Goal: Complete Application Form: Complete application form

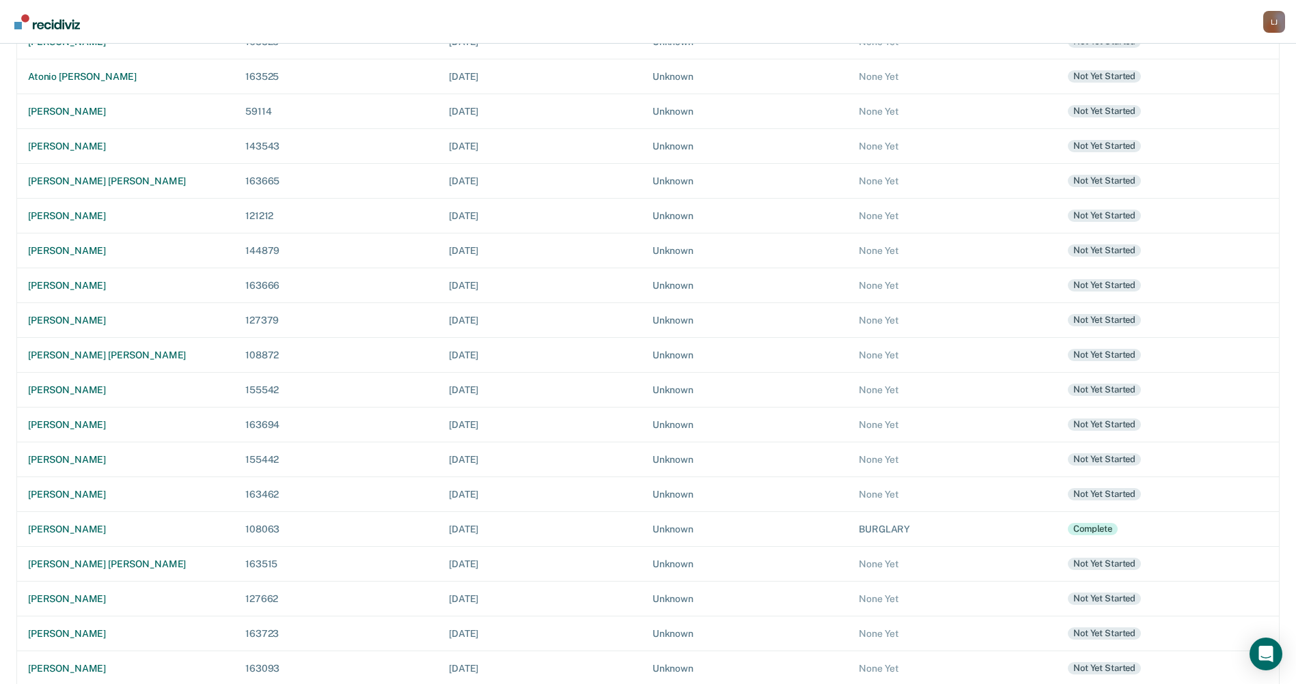
scroll to position [275, 0]
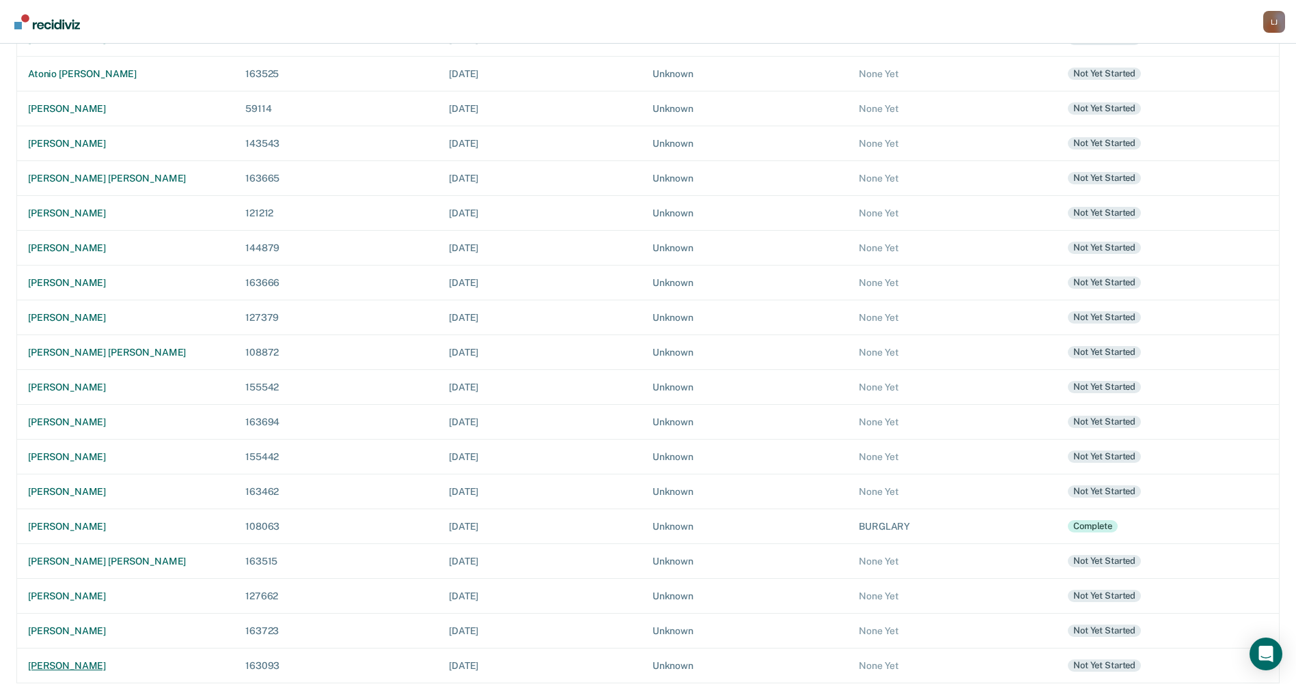
click at [98, 669] on div "[PERSON_NAME]" at bounding box center [125, 667] width 195 height 12
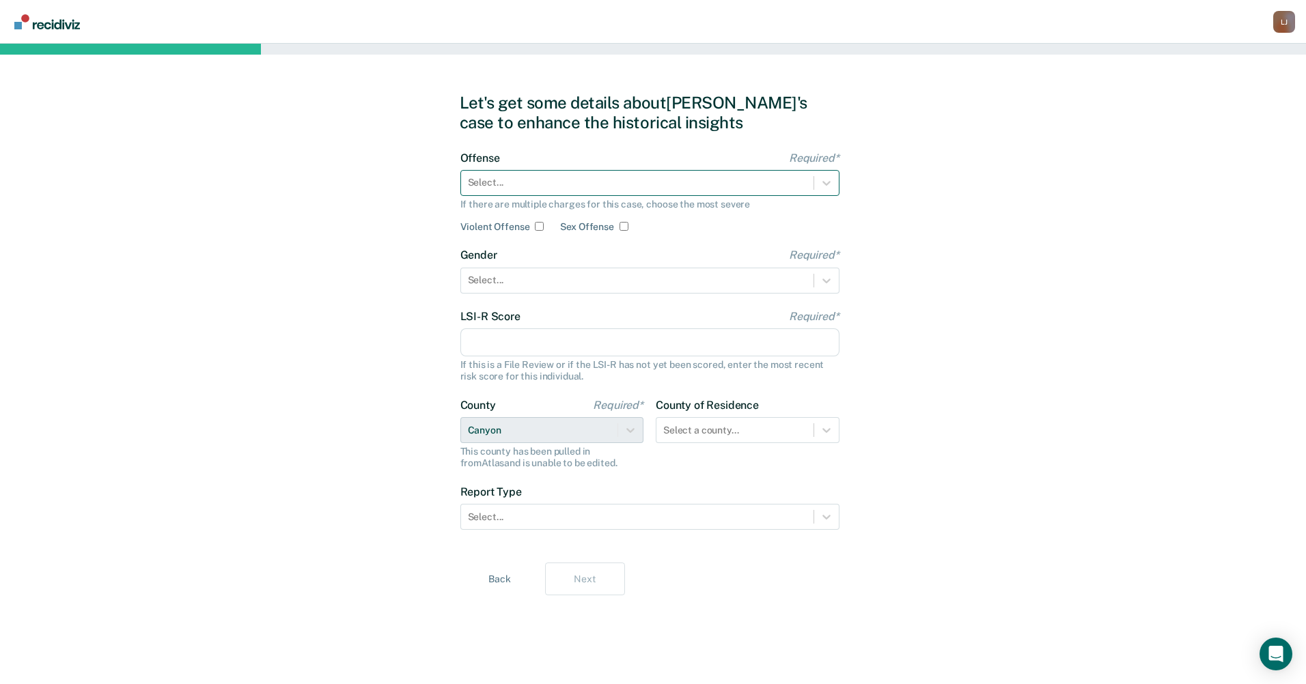
click at [488, 187] on div at bounding box center [637, 183] width 339 height 14
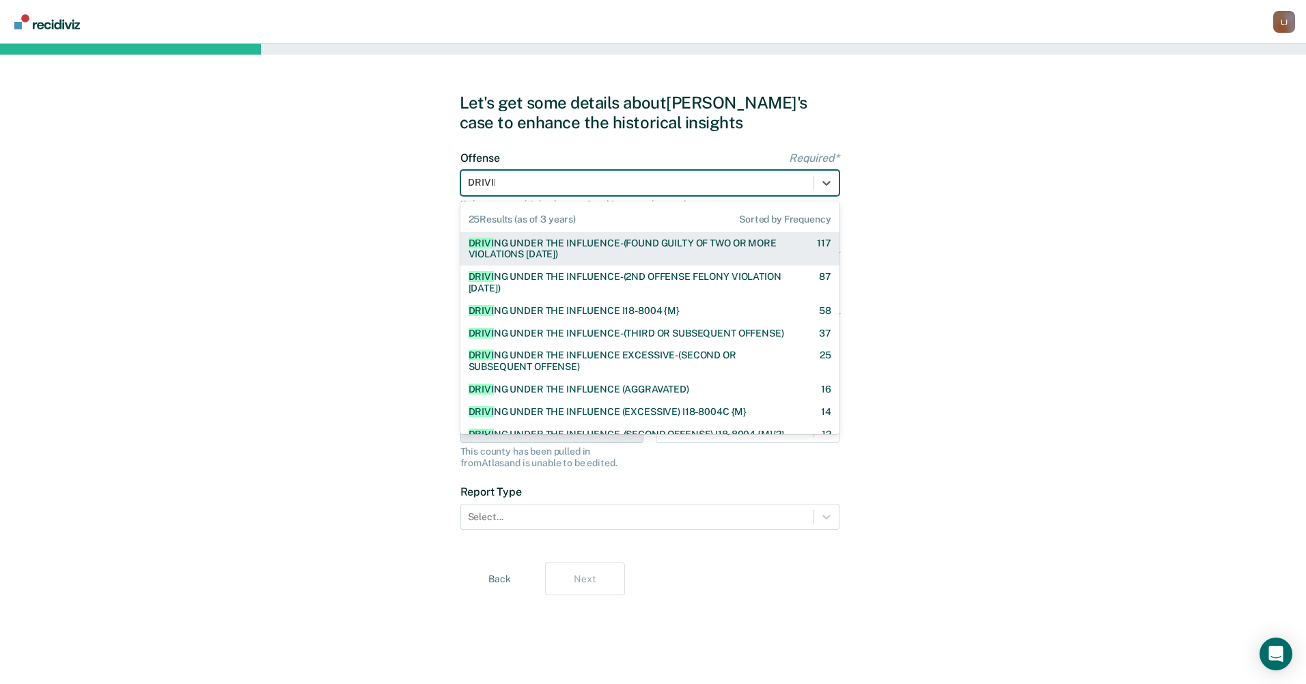
type input "DRIVING"
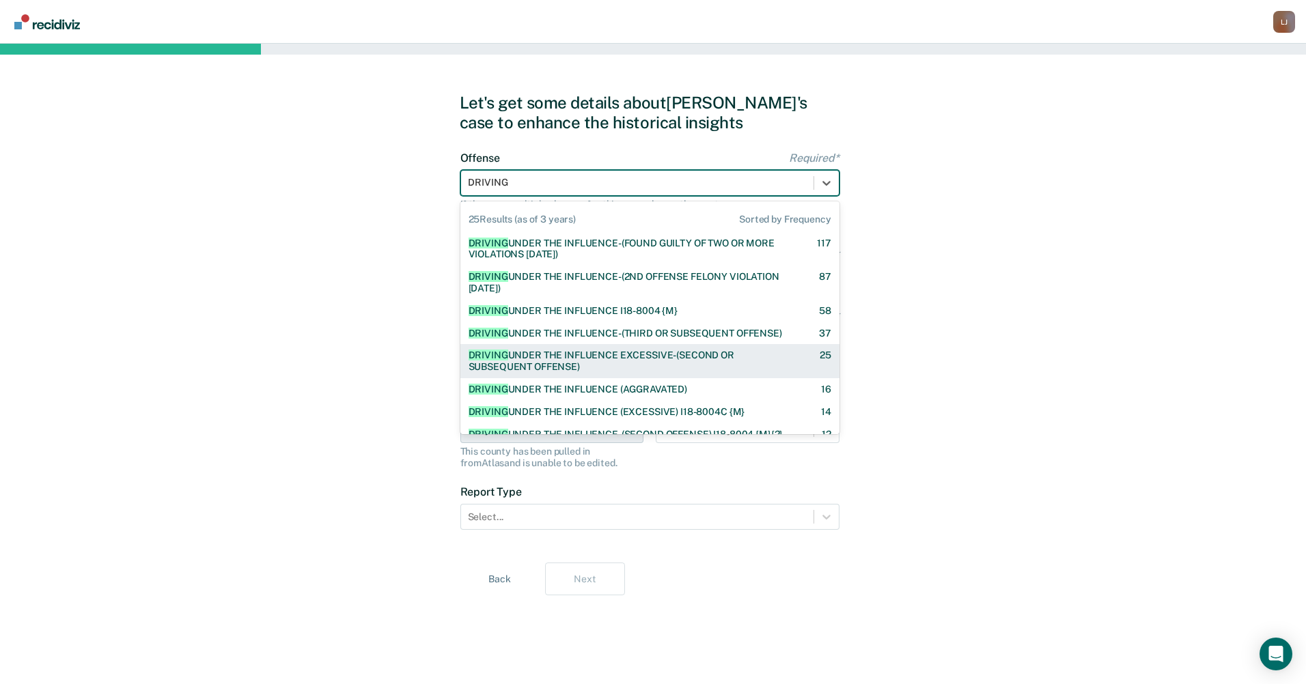
click at [566, 361] on div "DRIVING UNDER THE INFLUENCE EXCESSIVE-(SECOND OR SUBSEQUENT OFFENSE)" at bounding box center [632, 361] width 327 height 23
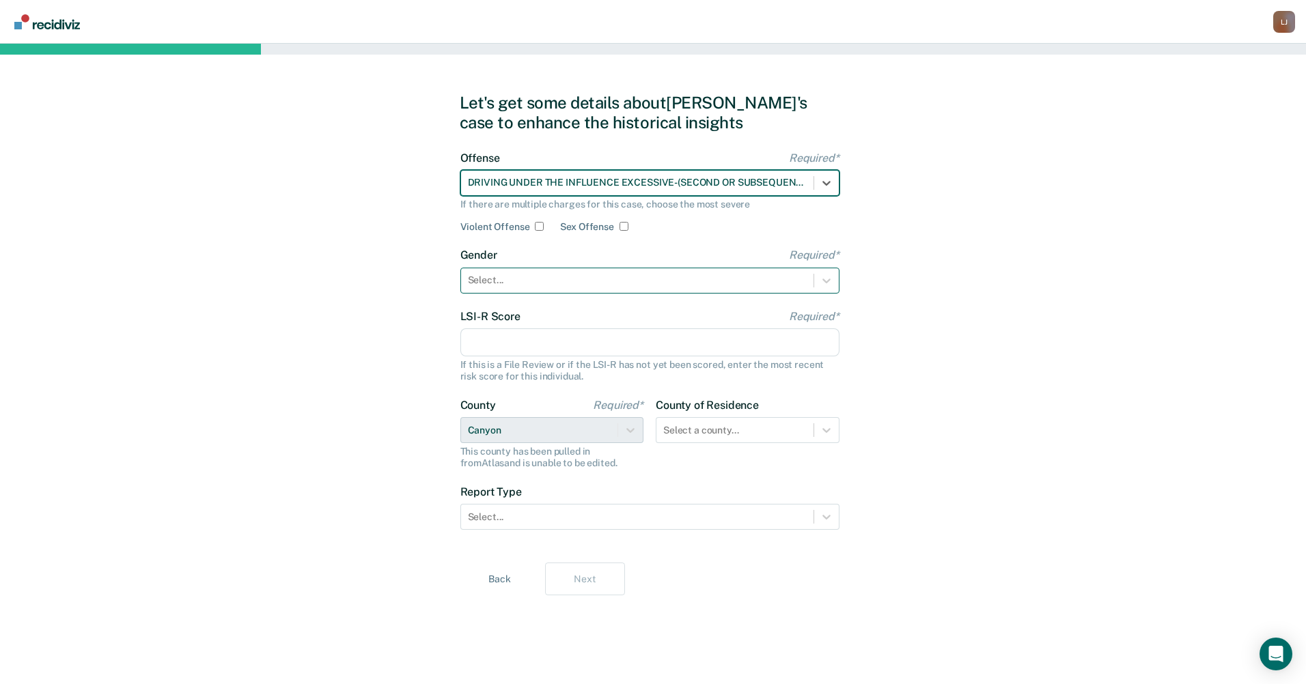
click at [553, 280] on div at bounding box center [637, 280] width 339 height 14
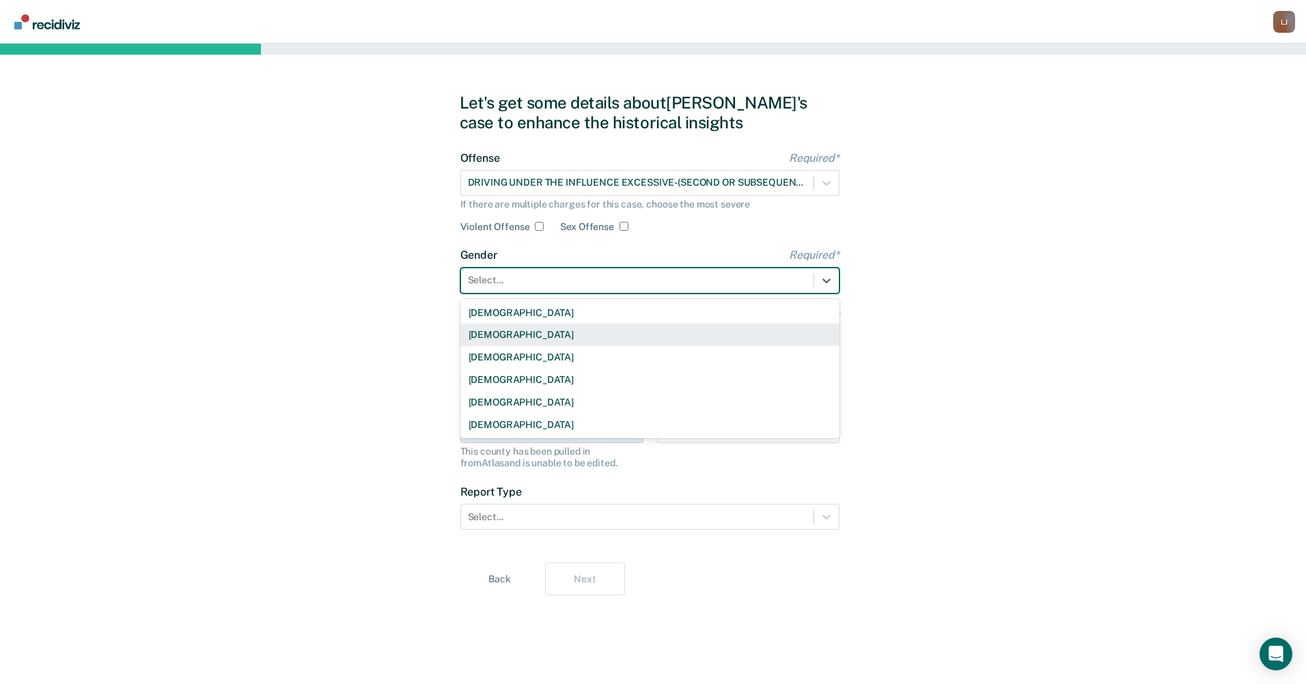
click at [551, 333] on div "[DEMOGRAPHIC_DATA]" at bounding box center [649, 335] width 379 height 23
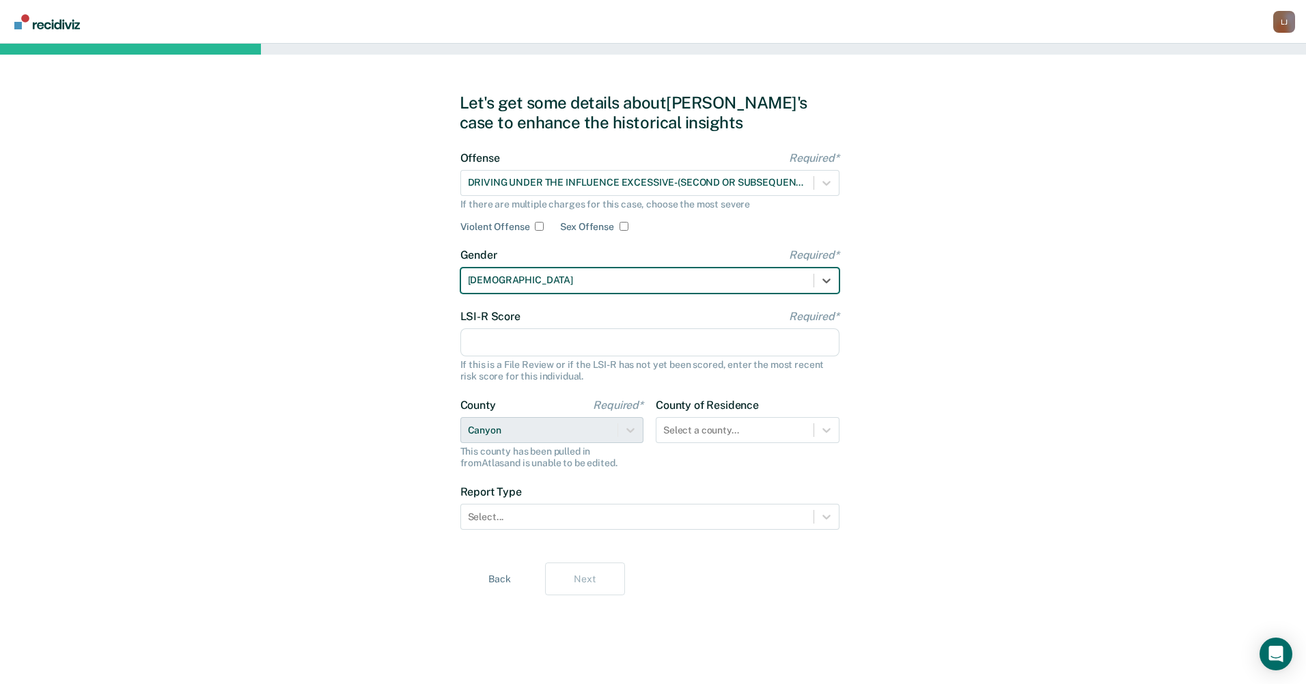
click at [551, 348] on input "LSI-R Score Required*" at bounding box center [649, 343] width 379 height 29
click at [574, 337] on input "LSI-R Score Required*" at bounding box center [649, 343] width 379 height 29
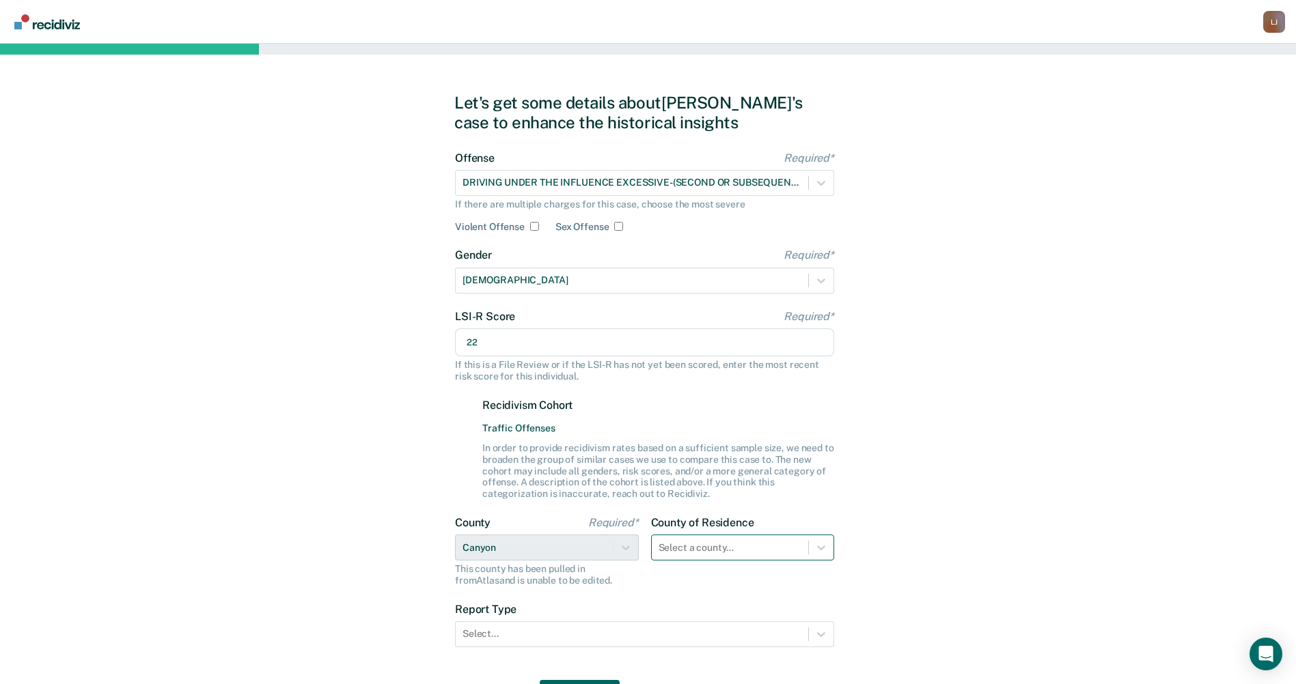
type input "22"
click at [683, 546] on div "Select a county..." at bounding box center [743, 548] width 184 height 26
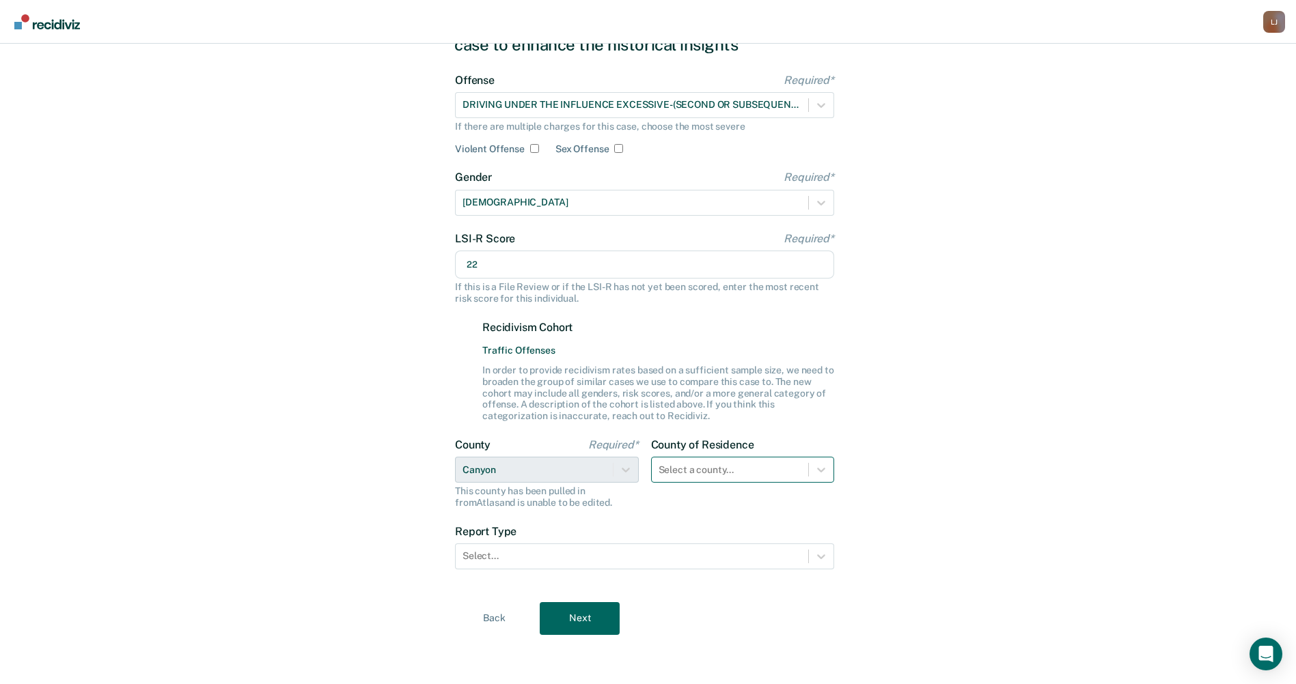
click at [697, 479] on div "Select a county..." at bounding box center [730, 470] width 157 height 20
type input "C"
click at [700, 545] on div "Canyon" at bounding box center [743, 547] width 184 height 23
click at [590, 560] on div at bounding box center [631, 556] width 339 height 14
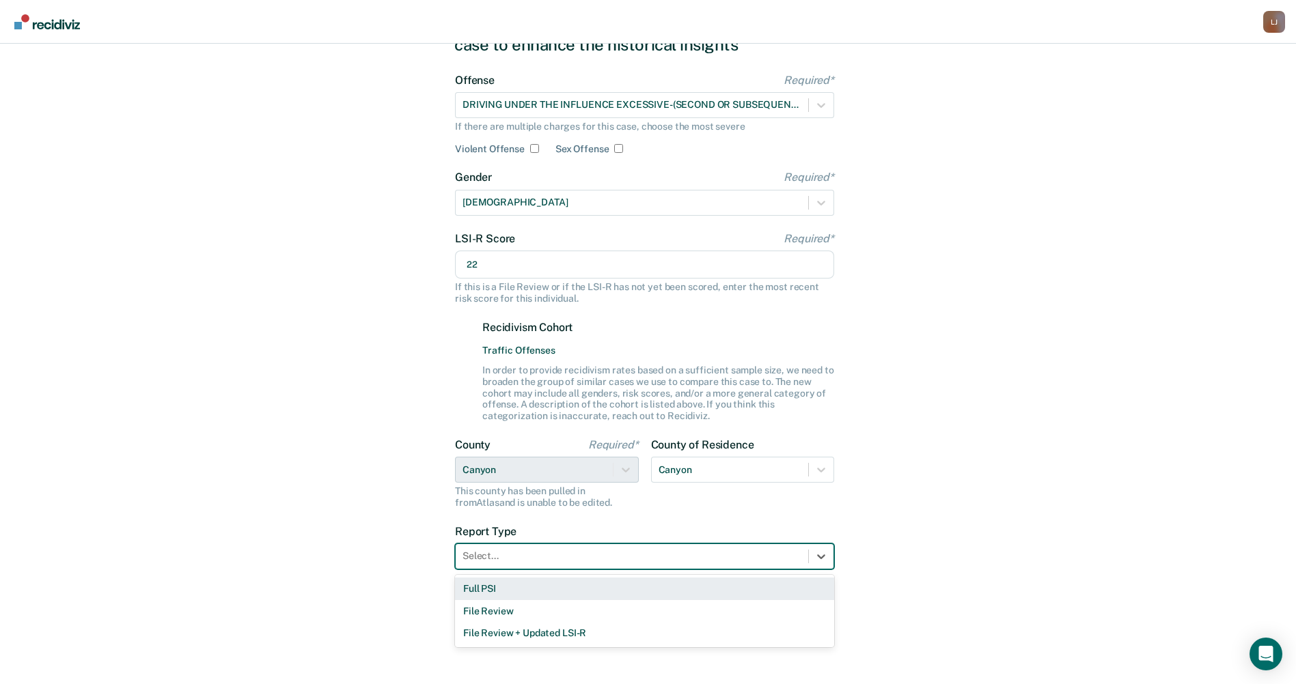
click at [579, 584] on div "Full PSI" at bounding box center [644, 589] width 379 height 23
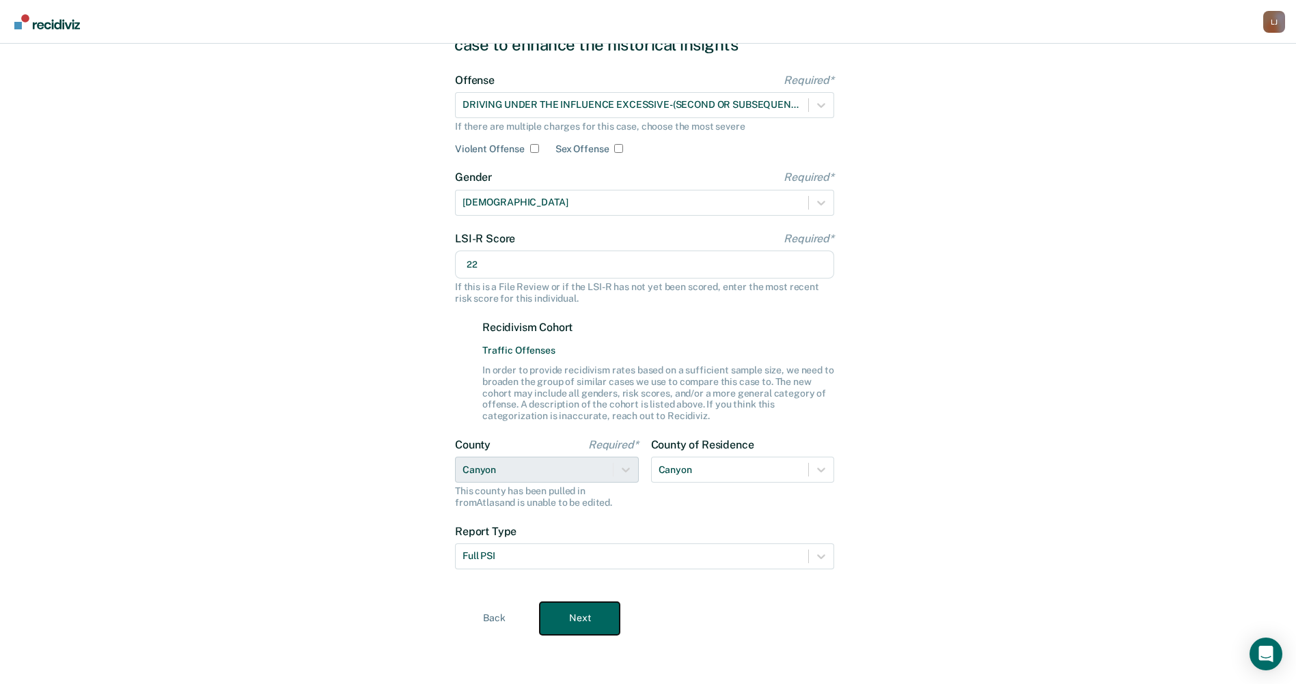
click at [579, 616] on button "Next" at bounding box center [580, 618] width 80 height 33
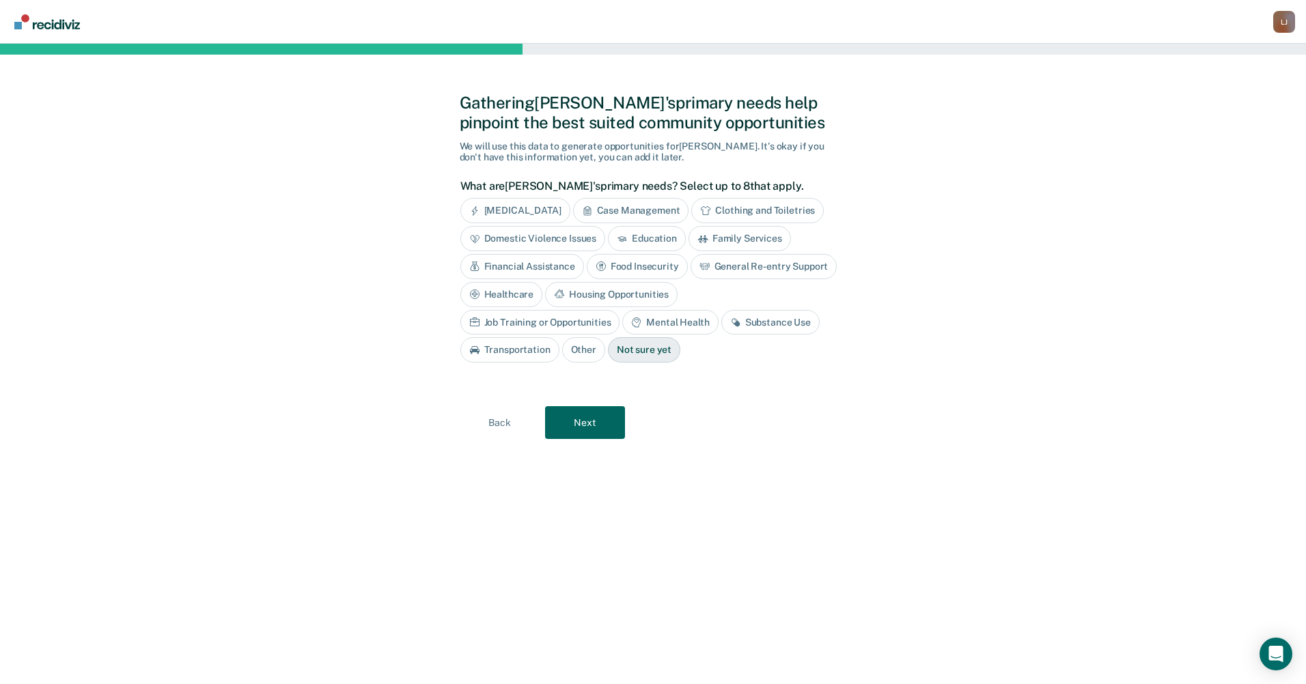
click at [656, 241] on div "Education" at bounding box center [647, 238] width 78 height 25
click at [721, 316] on div "Substance Use" at bounding box center [770, 322] width 98 height 25
click at [586, 432] on button "Next" at bounding box center [585, 423] width 80 height 33
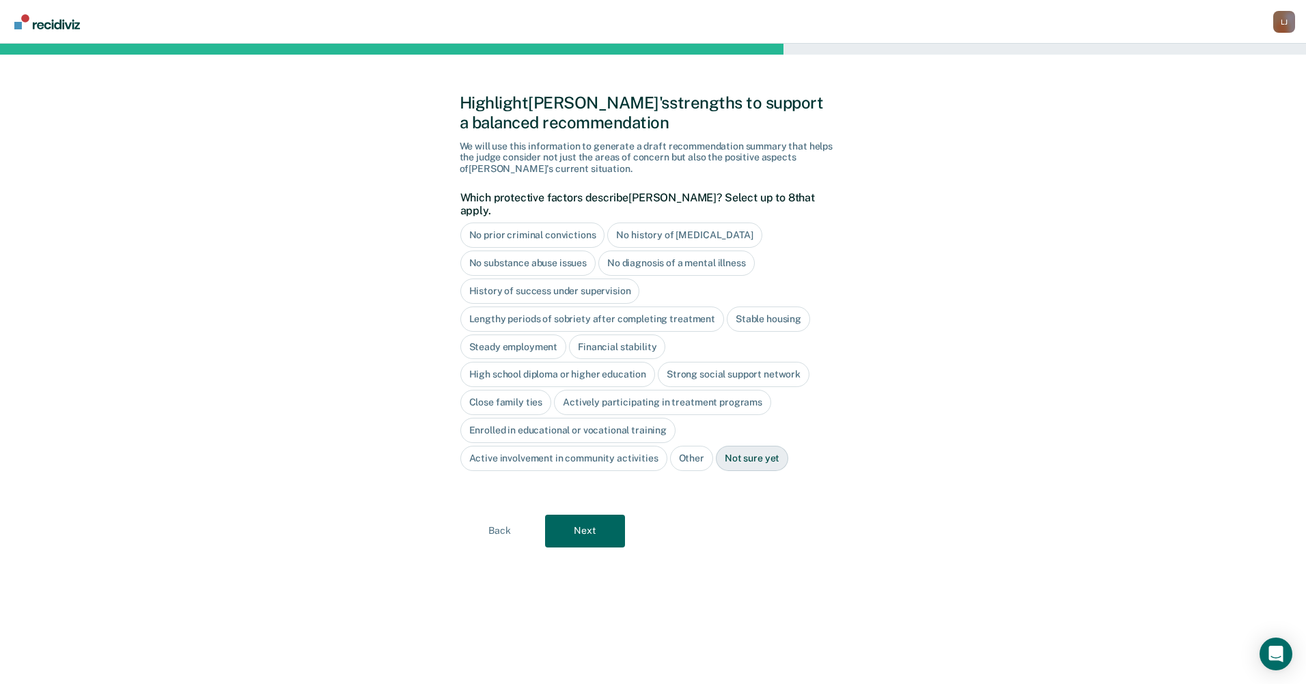
click at [636, 253] on div "No diagnosis of a mental illness" at bounding box center [676, 263] width 156 height 25
click at [762, 307] on div "Stable housing" at bounding box center [768, 319] width 83 height 25
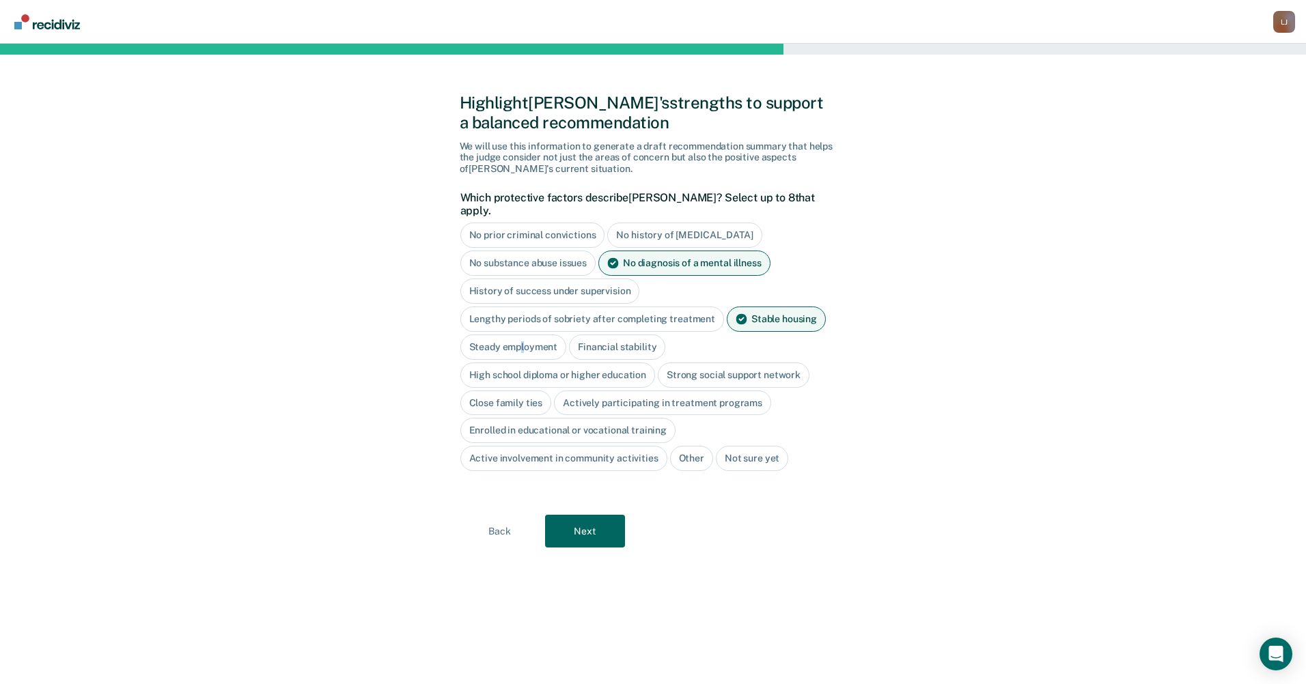
click at [523, 335] on div "Steady employment" at bounding box center [513, 347] width 107 height 25
drag, startPoint x: 523, startPoint y: 328, endPoint x: 621, endPoint y: 334, distance: 98.6
click at [621, 335] on div "Financial stability" at bounding box center [633, 347] width 96 height 25
click at [592, 518] on button "Next" at bounding box center [585, 531] width 80 height 33
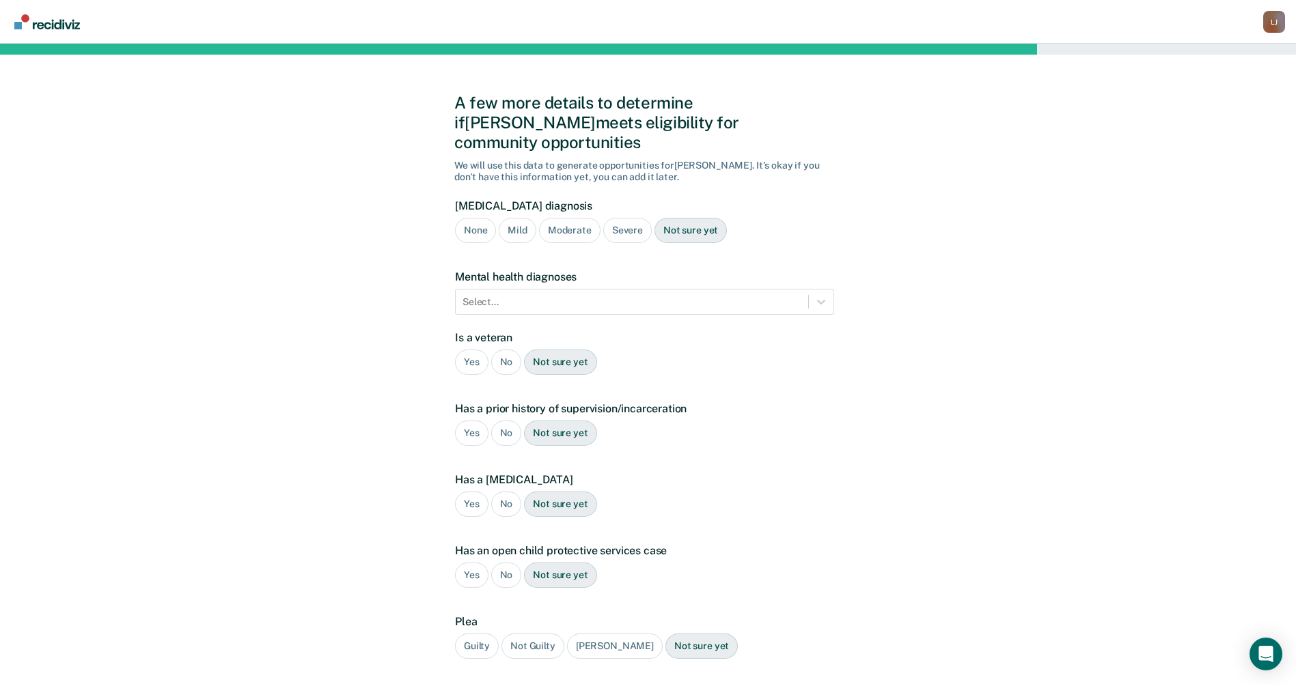
click at [518, 218] on div "Mild" at bounding box center [517, 230] width 37 height 25
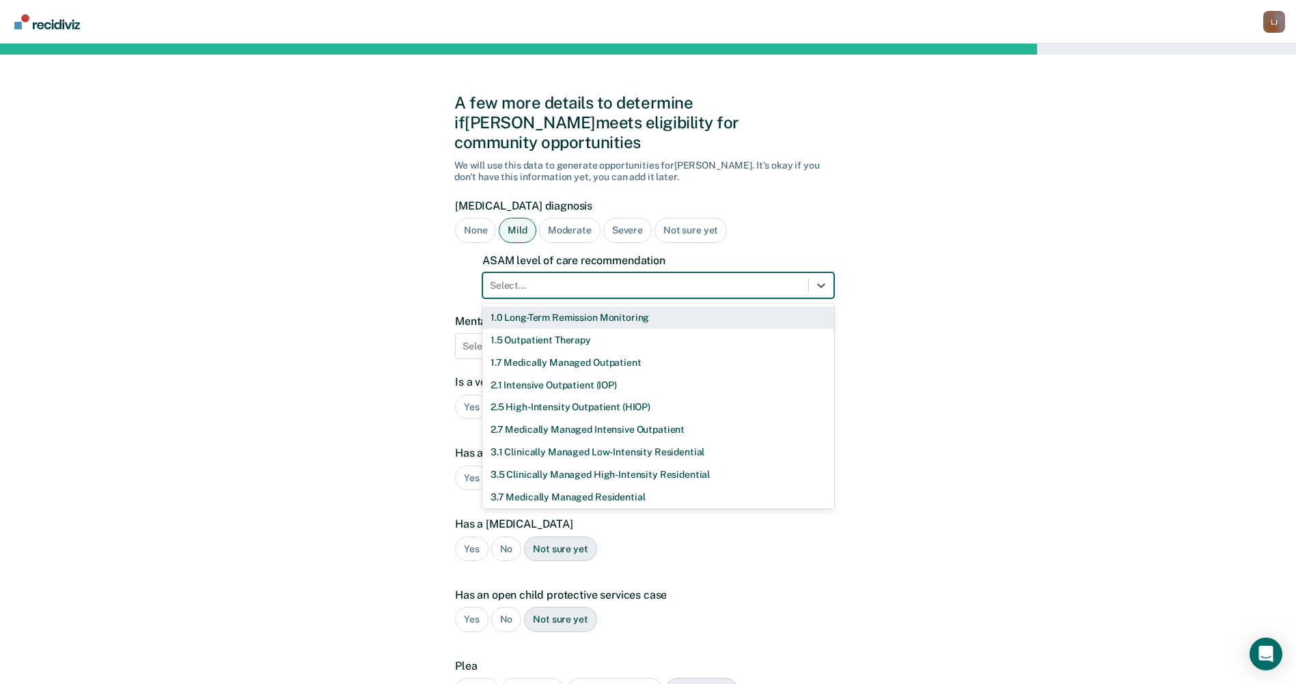
click at [586, 279] on div at bounding box center [645, 286] width 311 height 14
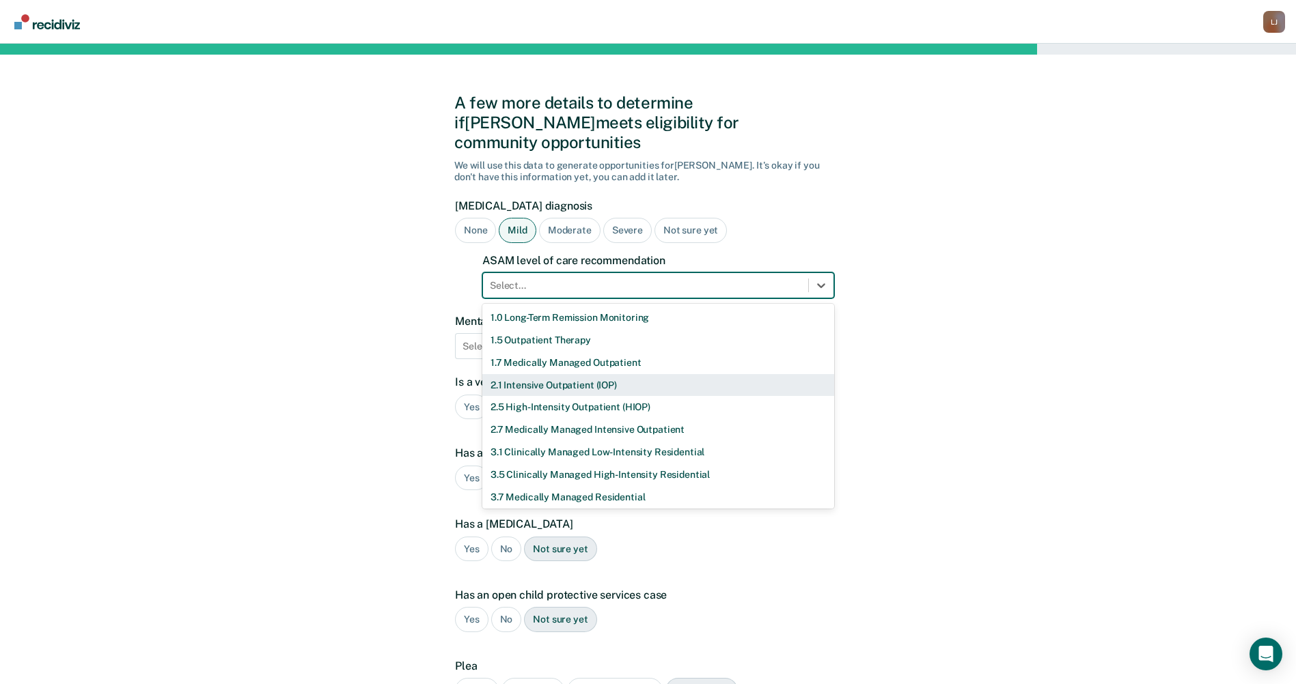
click at [594, 374] on div "2.1 Intensive Outpatient (IOP)" at bounding box center [658, 385] width 352 height 23
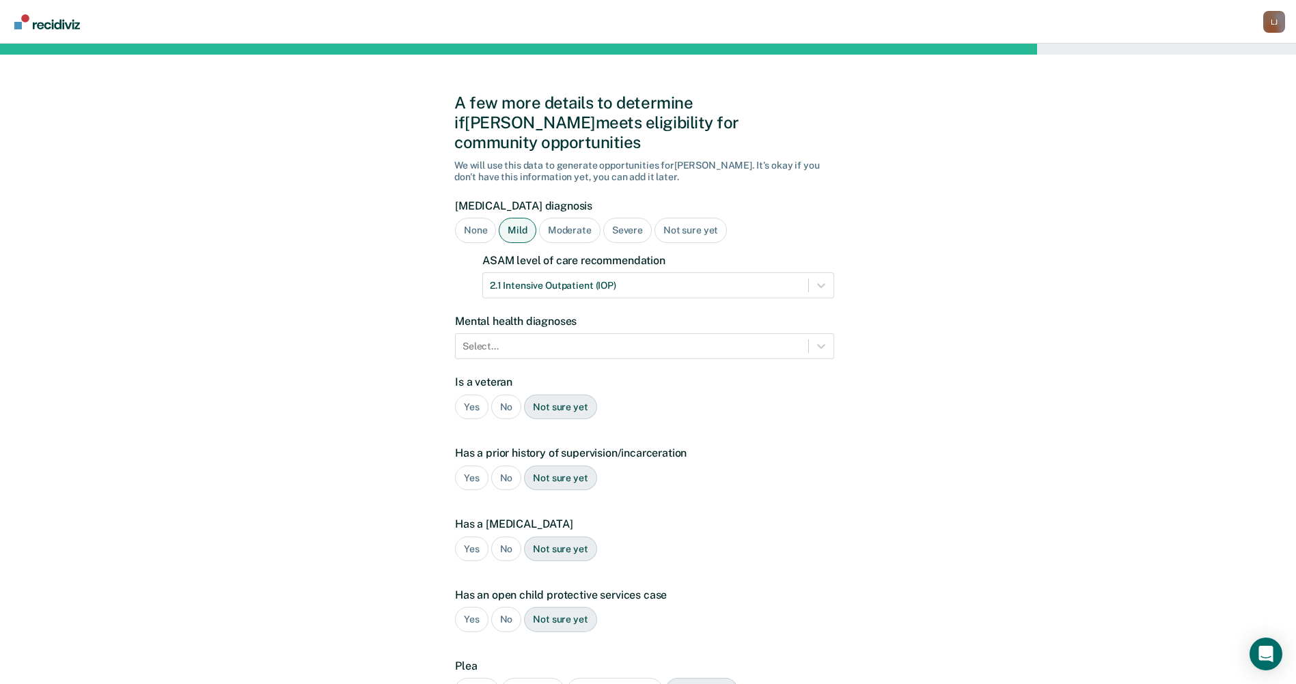
click at [510, 395] on div "No" at bounding box center [506, 407] width 31 height 25
click at [468, 466] on div "Yes" at bounding box center [471, 478] width 33 height 25
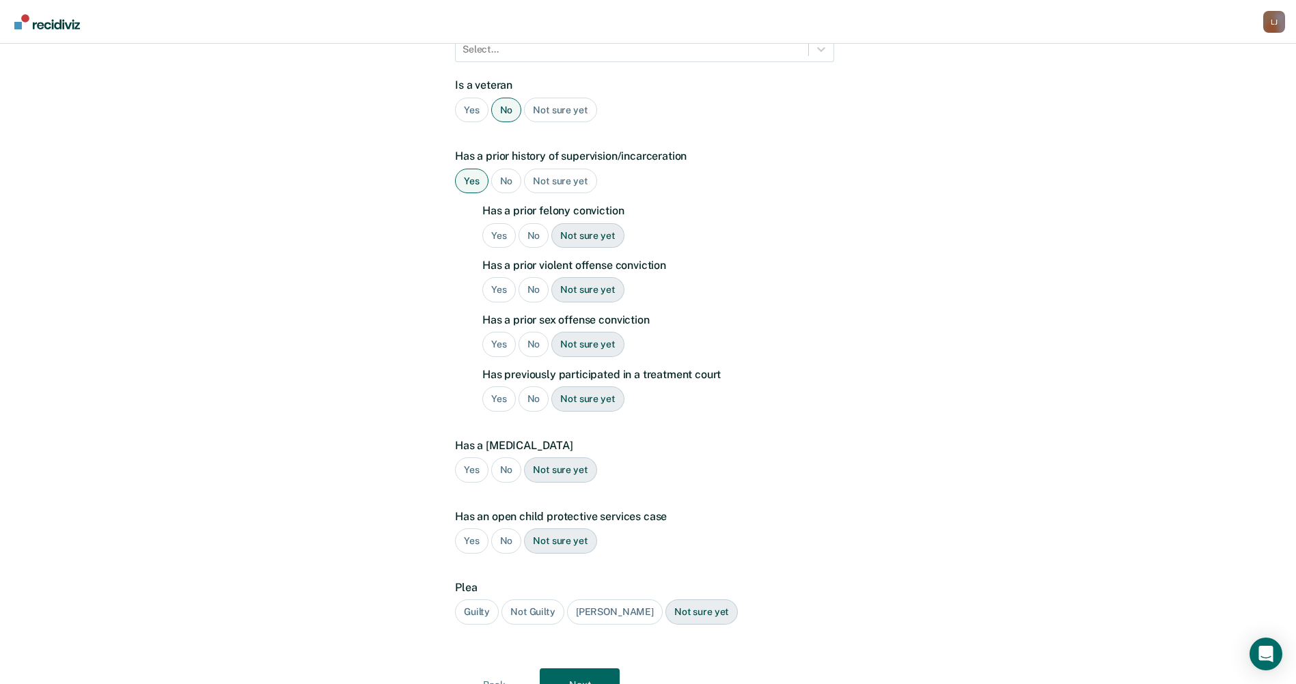
scroll to position [317, 0]
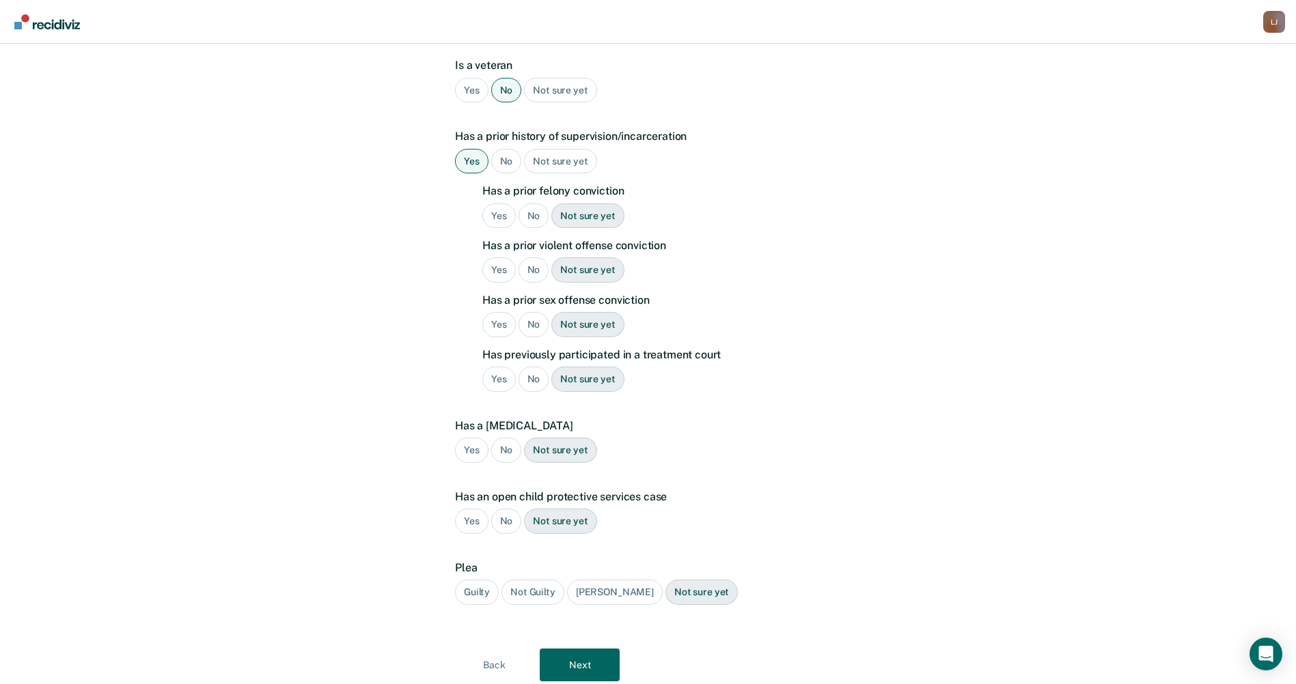
click at [527, 204] on div "No" at bounding box center [533, 216] width 31 height 25
click at [525, 258] on div "No" at bounding box center [533, 270] width 31 height 25
click at [536, 312] on div "No" at bounding box center [533, 324] width 31 height 25
click at [534, 367] on div "No" at bounding box center [533, 379] width 31 height 25
click at [468, 580] on div "Guilty" at bounding box center [477, 592] width 44 height 25
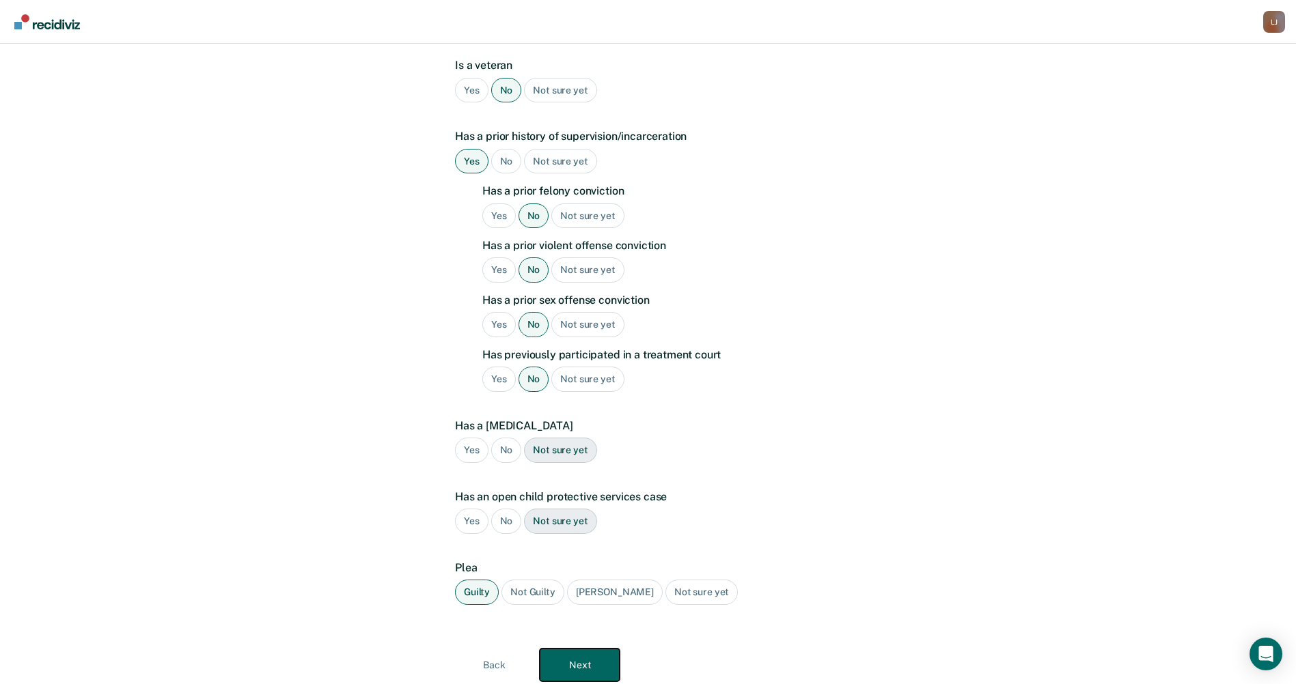
click at [572, 649] on button "Next" at bounding box center [580, 665] width 80 height 33
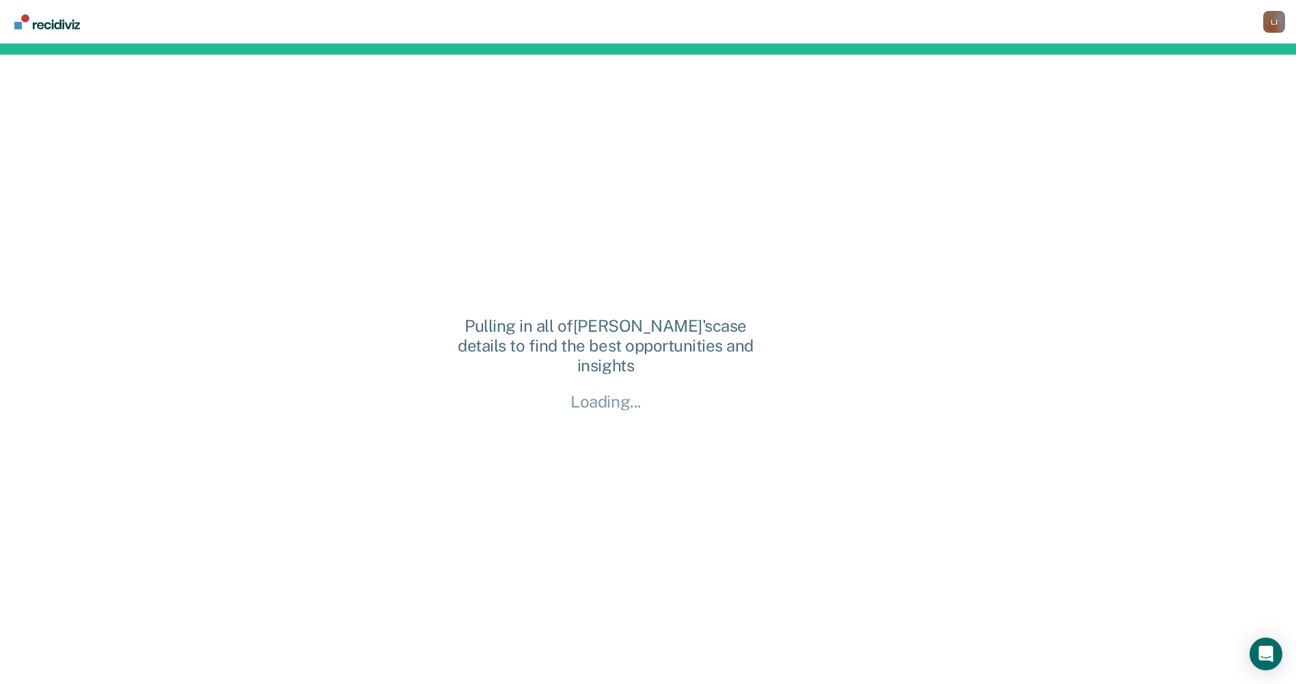
scroll to position [0, 0]
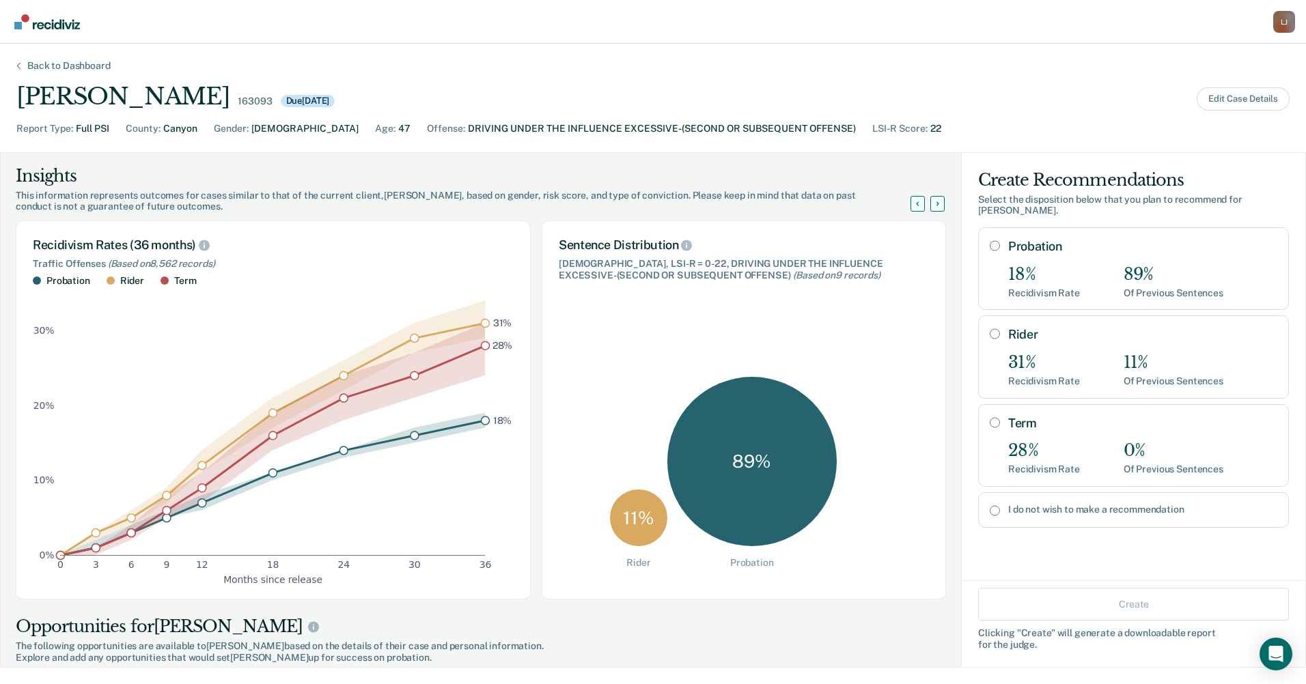
click at [990, 240] on input "Probation" at bounding box center [995, 245] width 10 height 11
radio input "true"
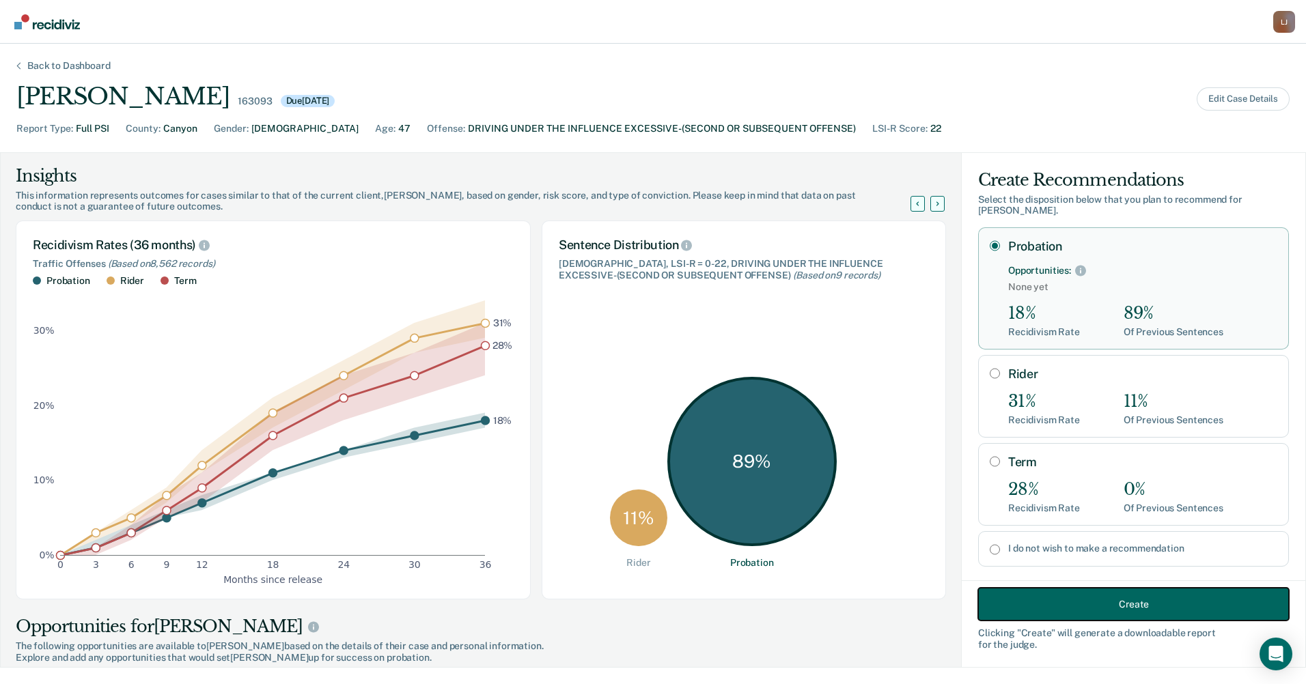
click at [1050, 600] on button "Create" at bounding box center [1133, 604] width 311 height 33
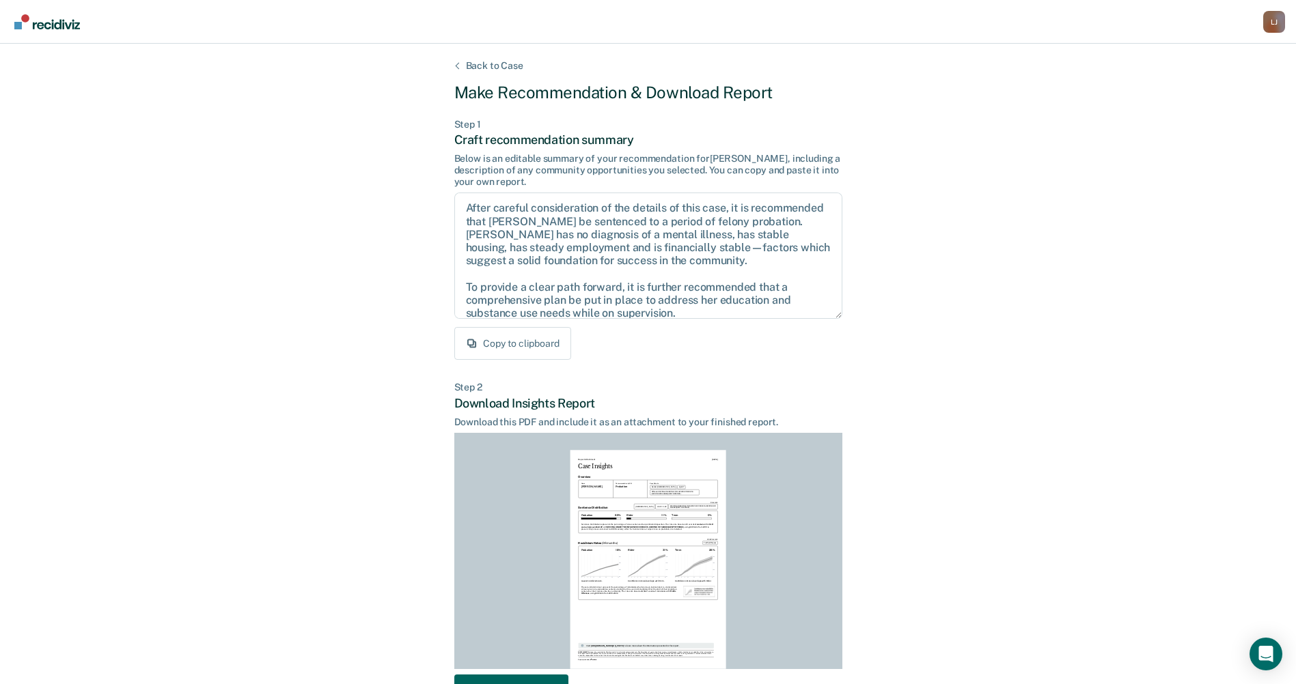
scroll to position [94, 0]
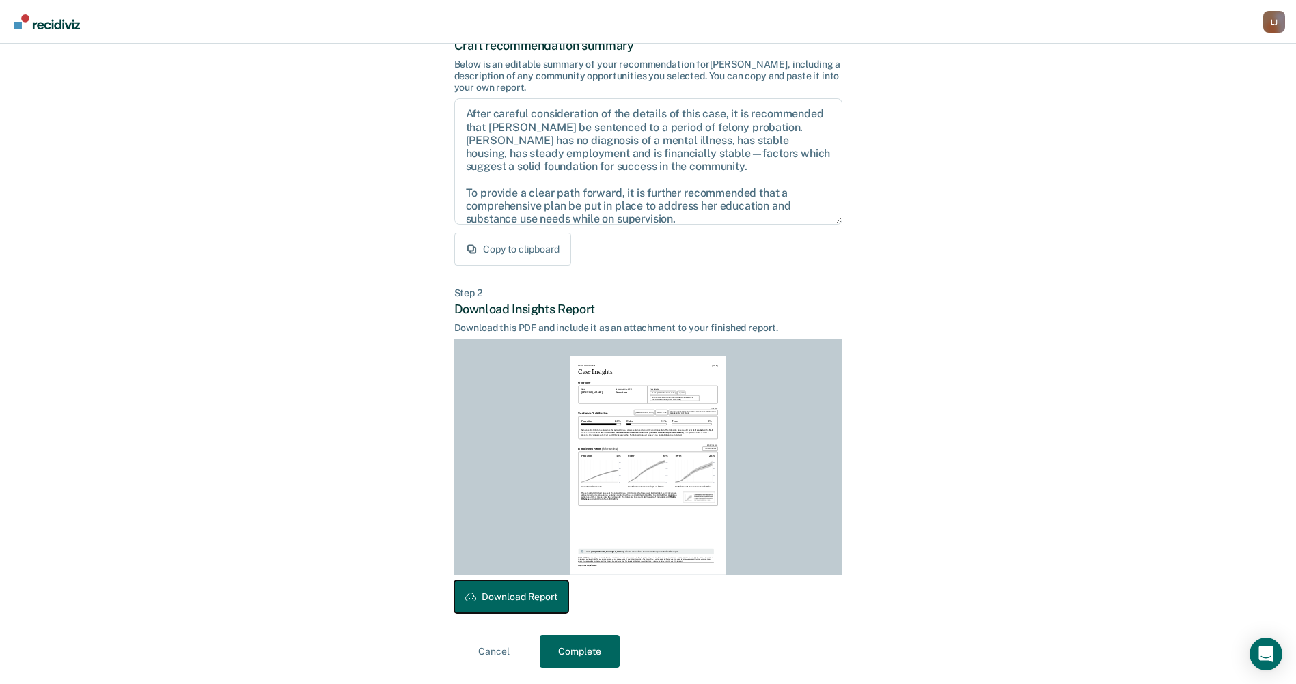
click at [471, 596] on icon at bounding box center [470, 597] width 11 height 11
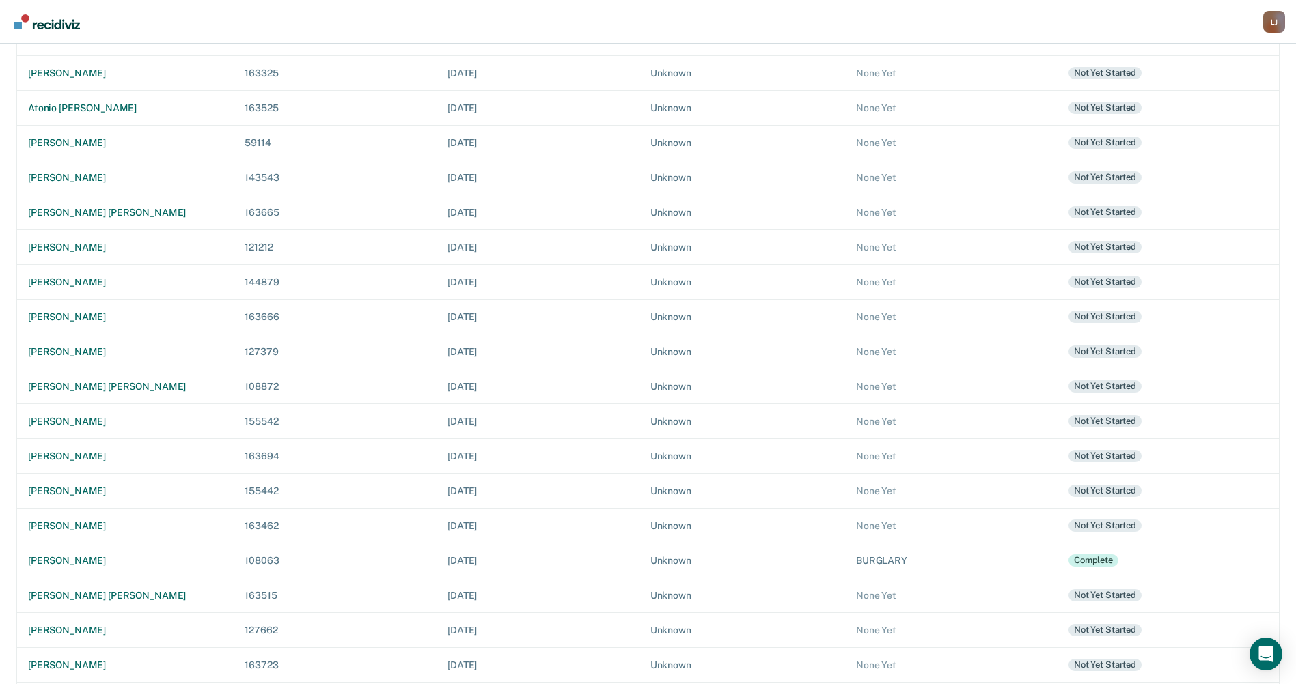
scroll to position [307, 0]
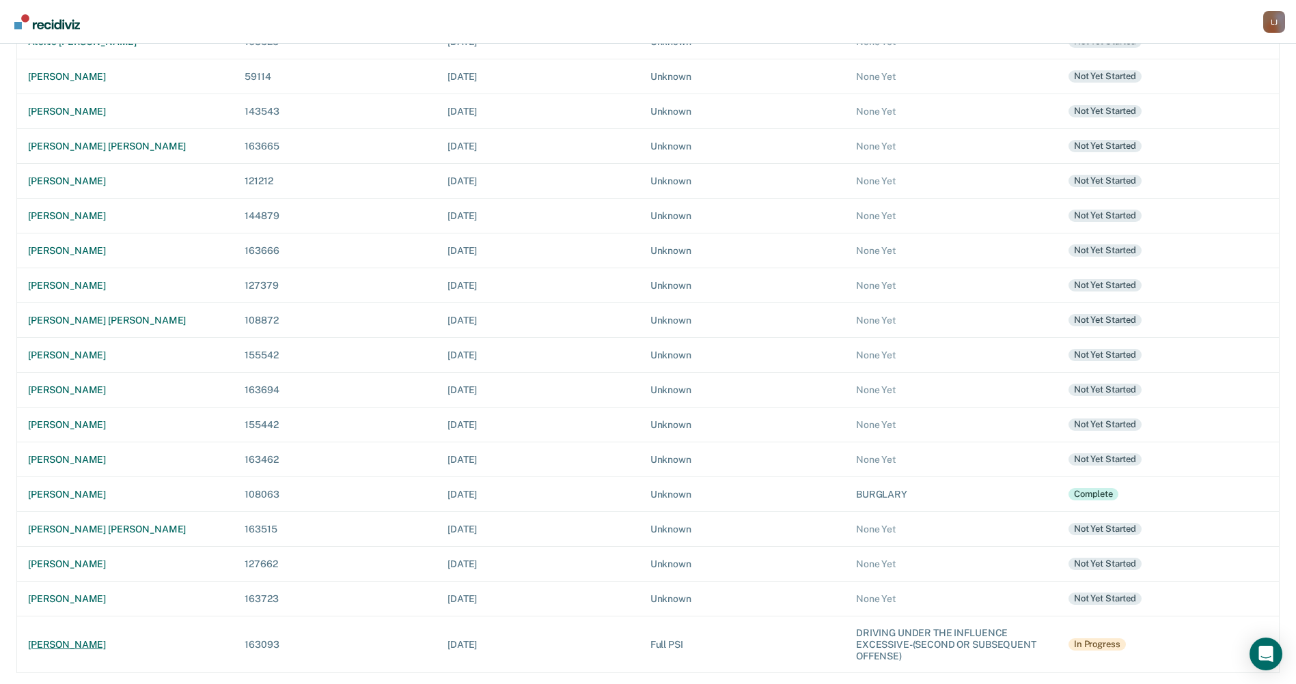
click at [102, 641] on div "[PERSON_NAME]" at bounding box center [125, 645] width 195 height 12
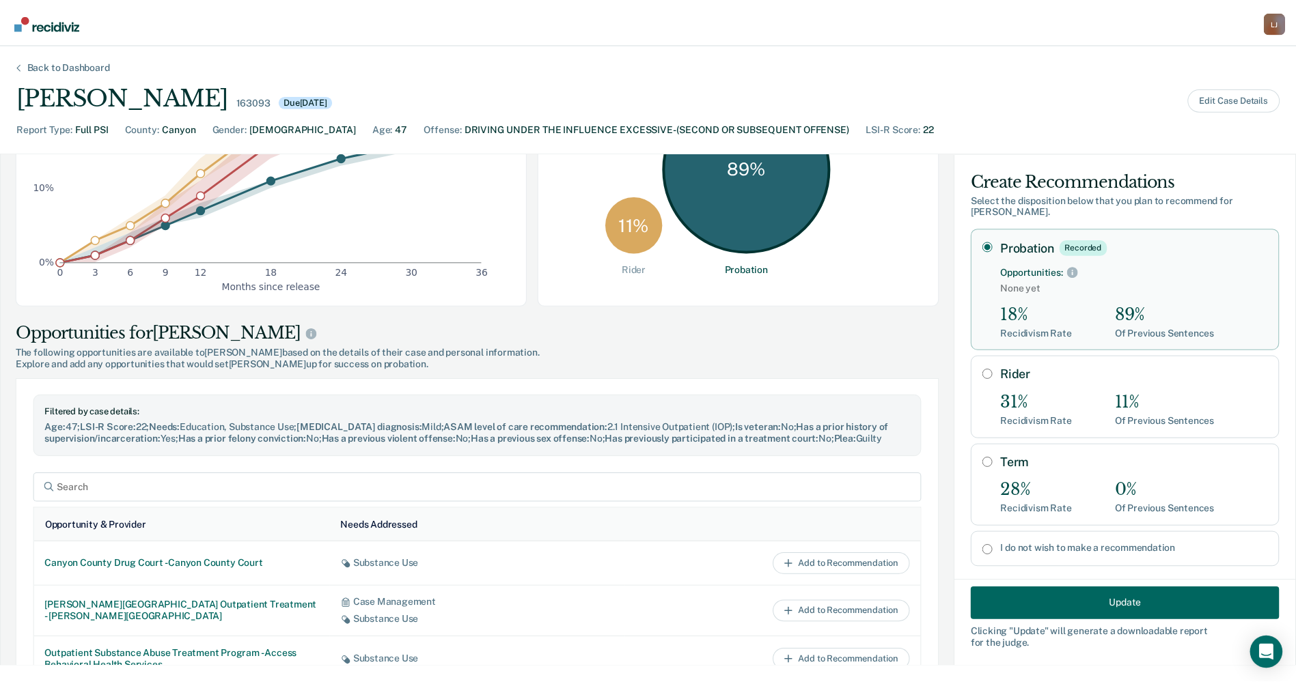
scroll to position [340, 0]
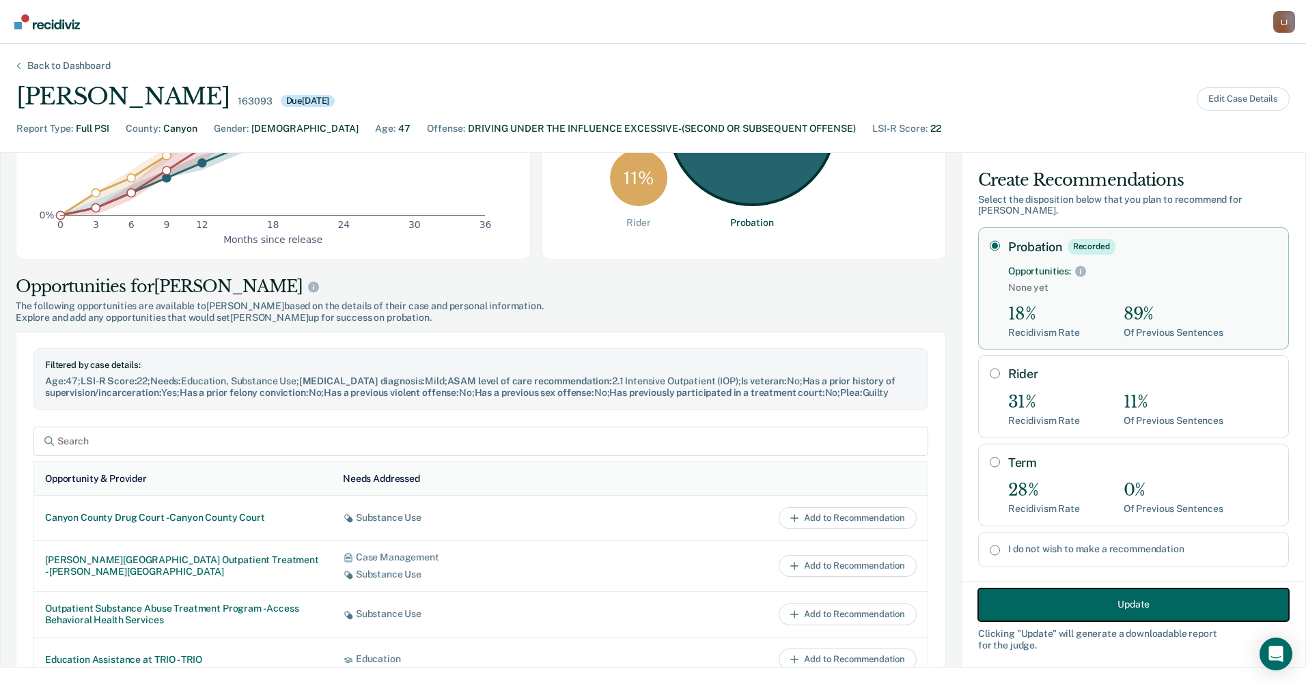
click at [1138, 605] on button "Update" at bounding box center [1133, 604] width 311 height 33
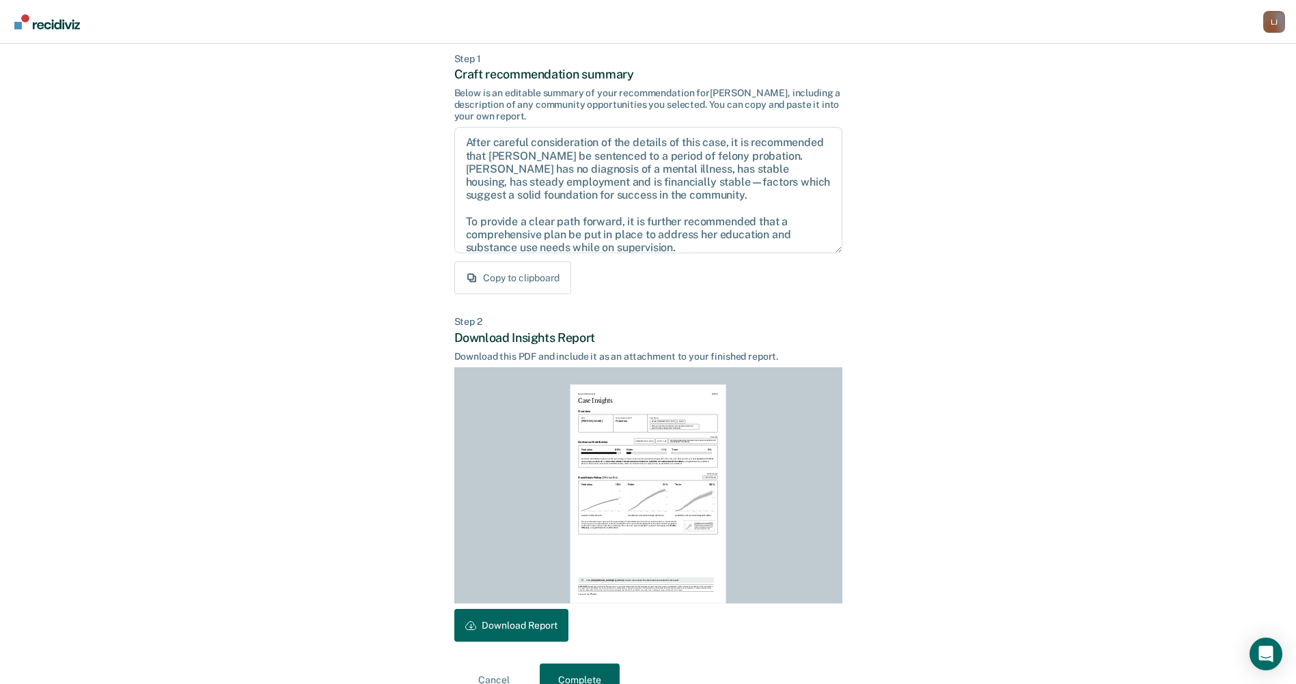
scroll to position [69, 0]
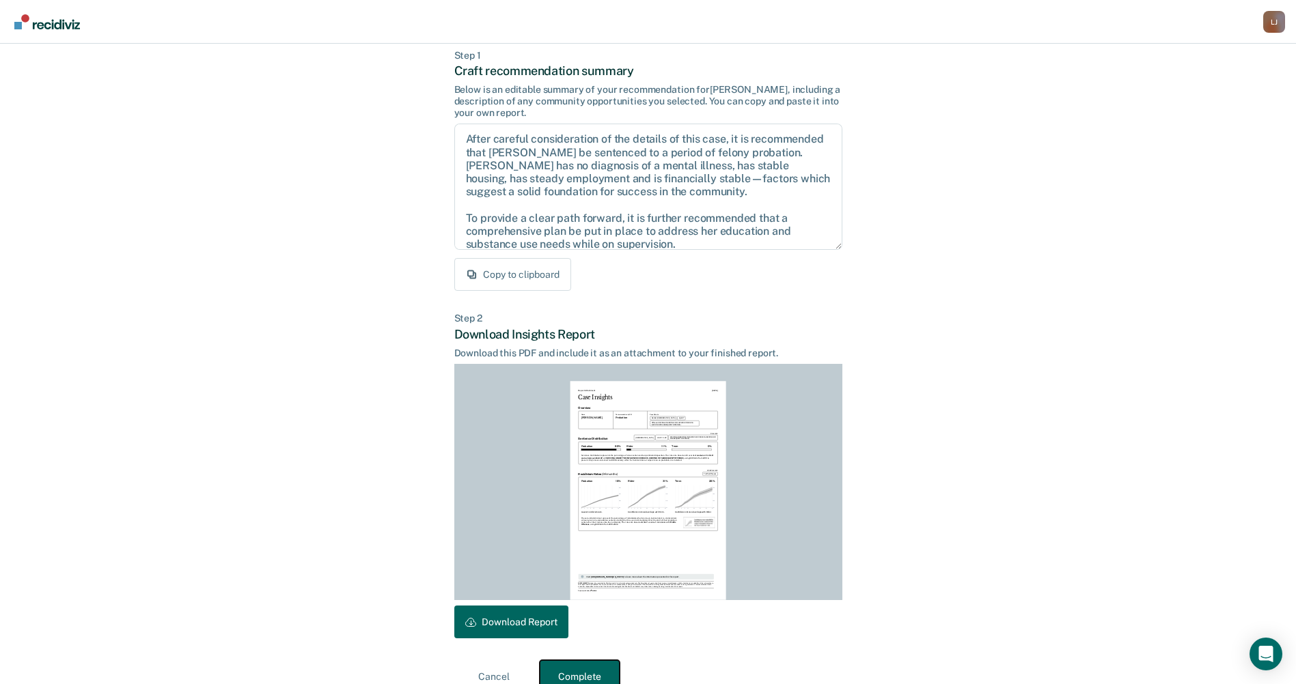
click at [559, 673] on button "Complete" at bounding box center [580, 677] width 80 height 33
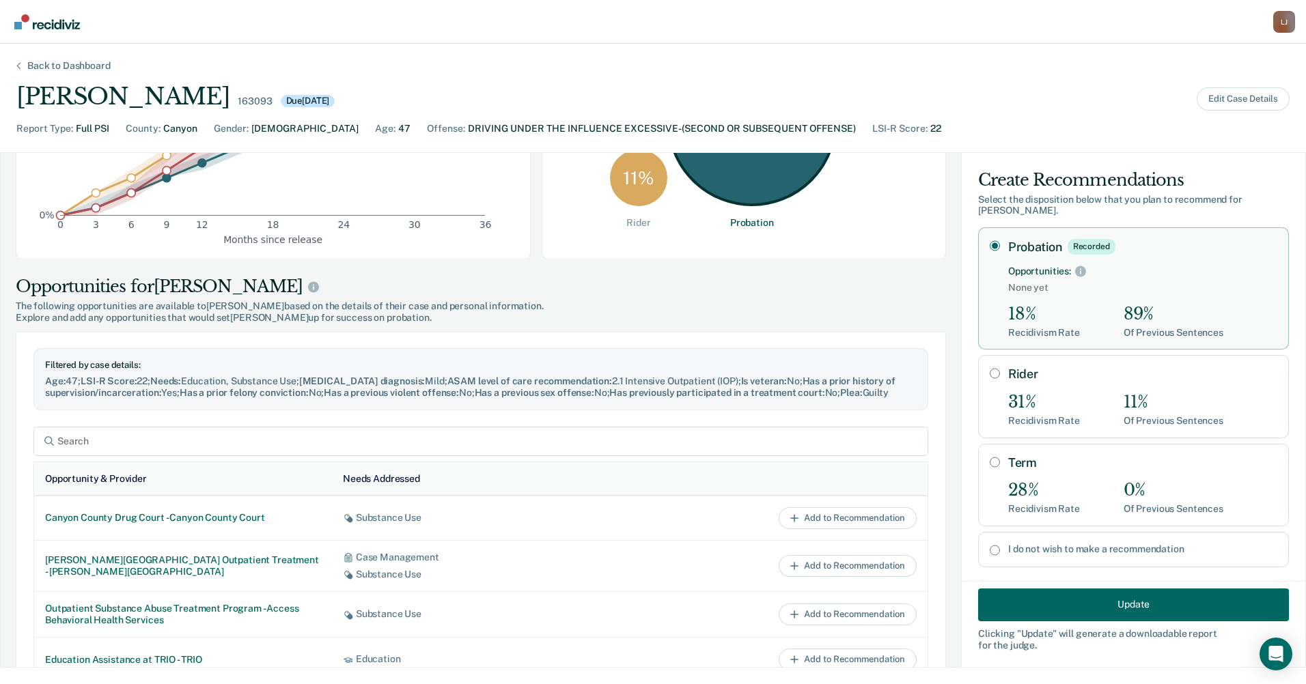
click at [58, 63] on div "Back to Dashboard" at bounding box center [69, 66] width 116 height 12
